Goal: Check status

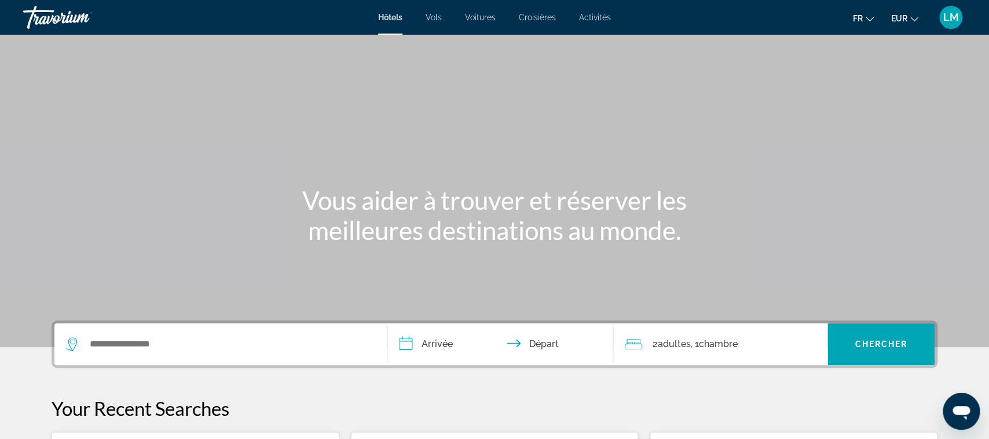
click at [947, 18] on span "LM" at bounding box center [951, 18] width 16 height 12
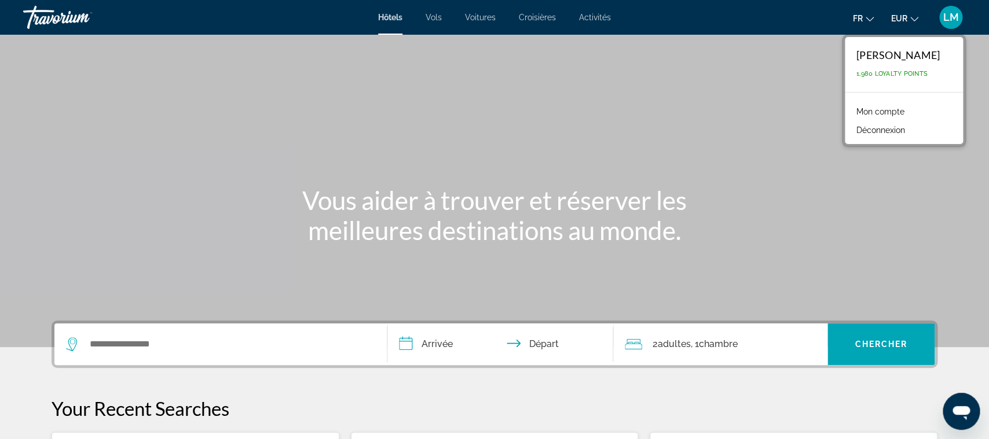
click at [874, 115] on link "Mon compte" at bounding box center [880, 111] width 60 height 15
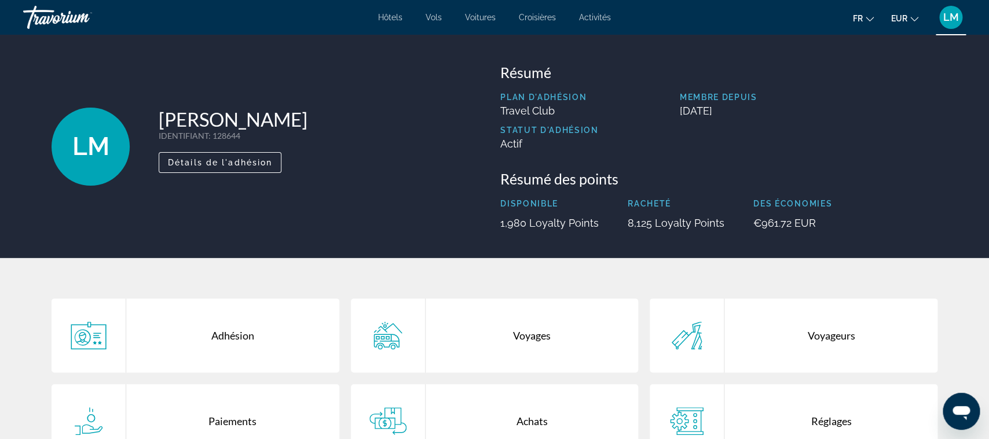
scroll to position [124, 0]
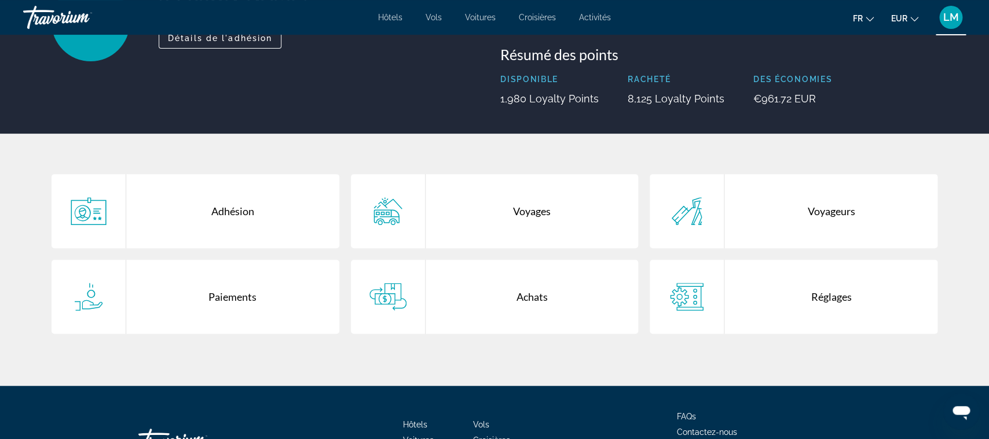
click at [557, 211] on div "Voyages" at bounding box center [531, 211] width 213 height 74
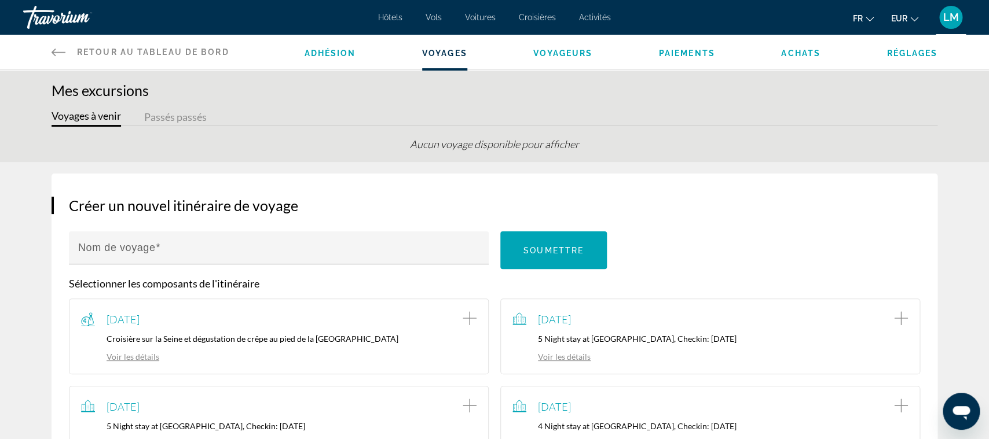
scroll to position [313, 0]
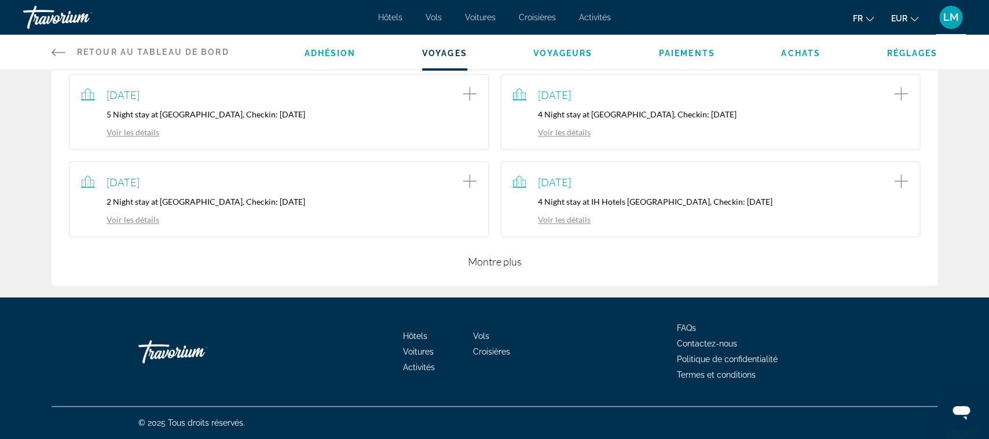
click at [492, 269] on div "Créer un nouvel itinéraire de voyage Nom de voyage Soumettre Sélectionner les c…" at bounding box center [495, 74] width 886 height 424
click at [492, 264] on button "Montre plus" at bounding box center [495, 262] width 54 height 14
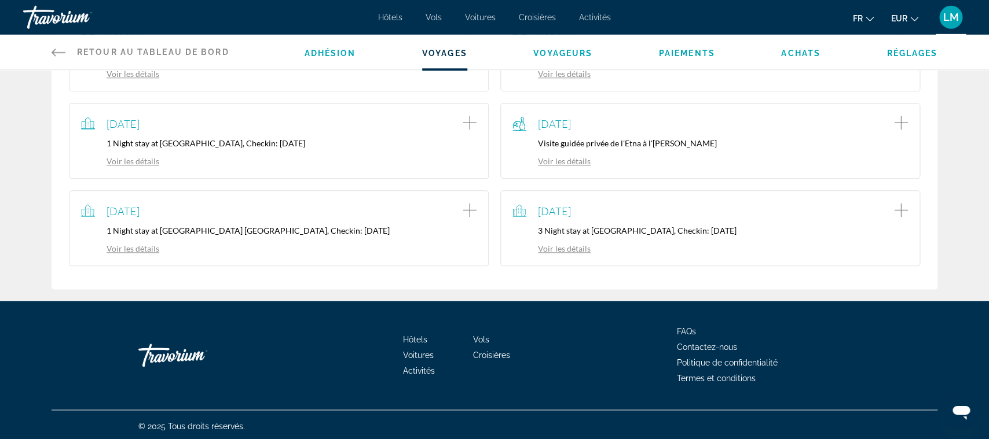
scroll to position [462, 0]
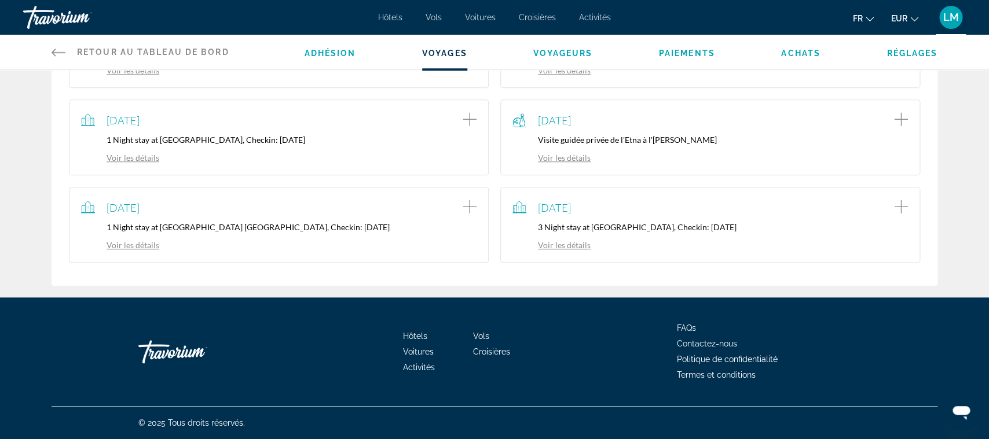
click at [579, 244] on link "Voir les détails" at bounding box center [551, 245] width 78 height 10
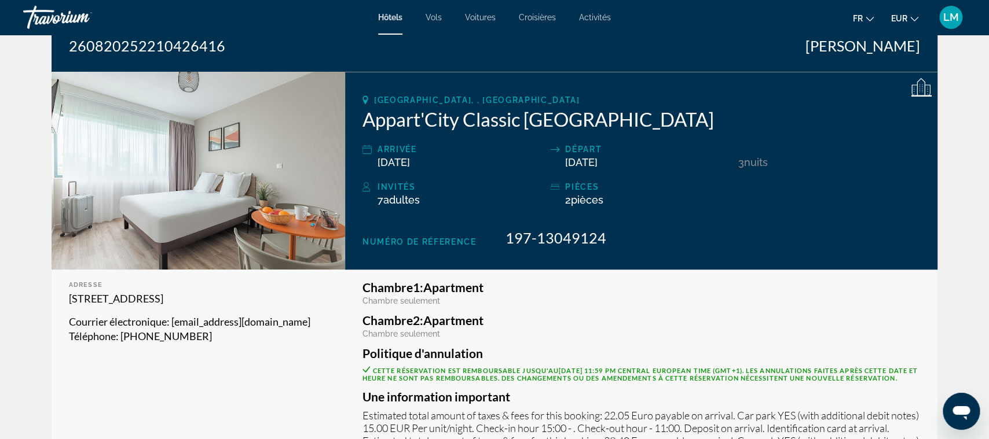
scroll to position [132, 0]
